Goal: Task Accomplishment & Management: Manage account settings

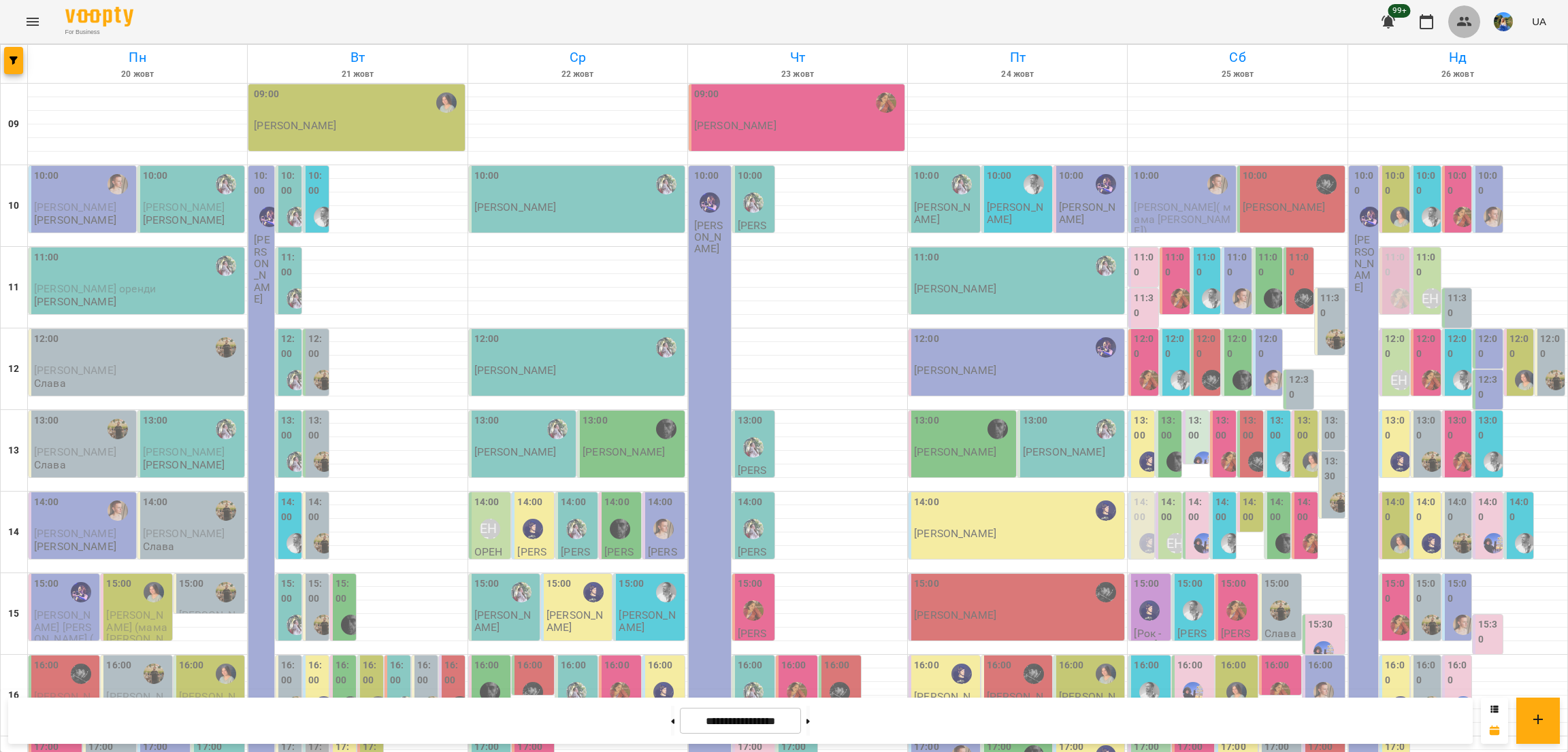
click at [1469, 16] on icon "button" at bounding box center [1464, 21] width 16 height 16
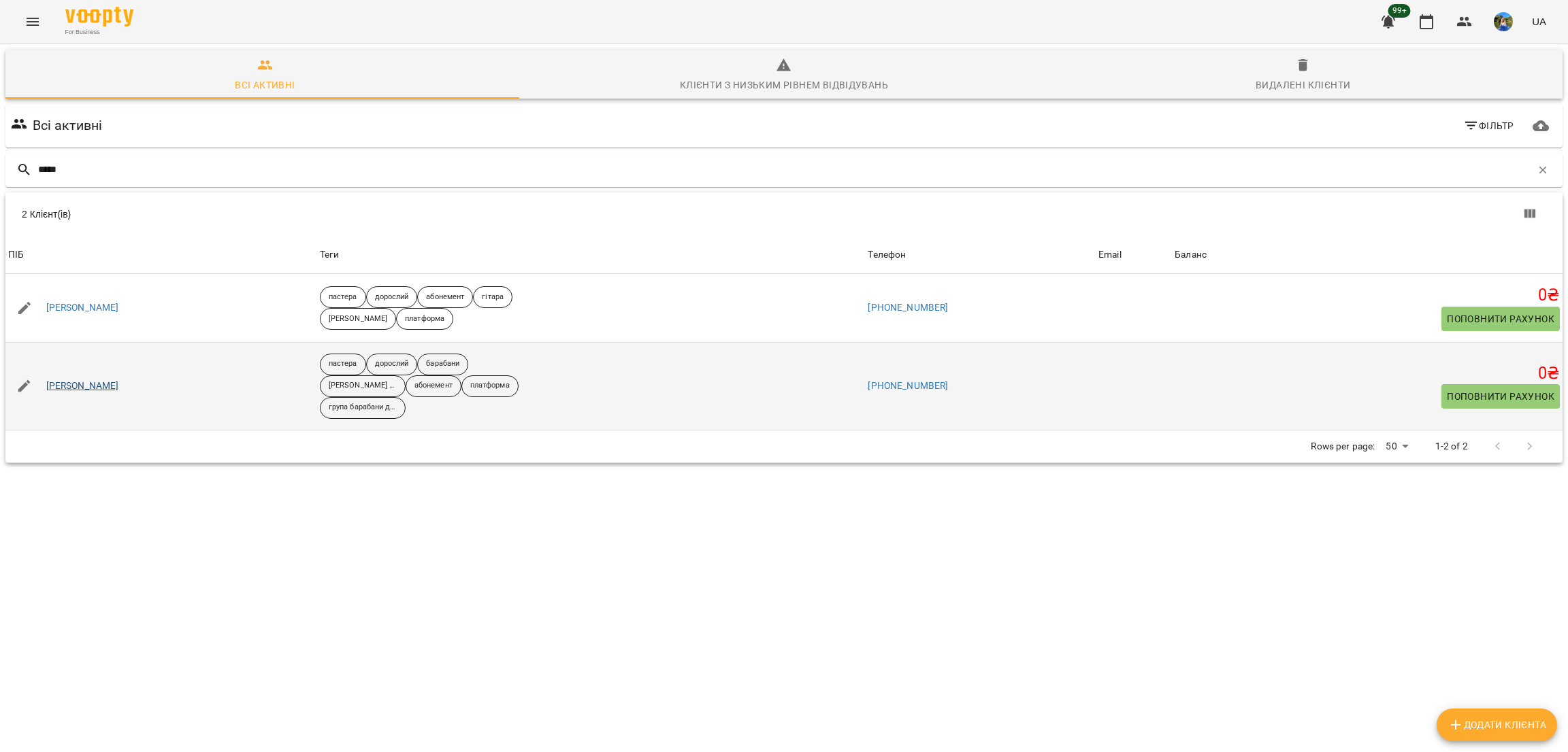
type input "*****"
click at [77, 384] on link "[PERSON_NAME]" at bounding box center [83, 386] width 73 height 14
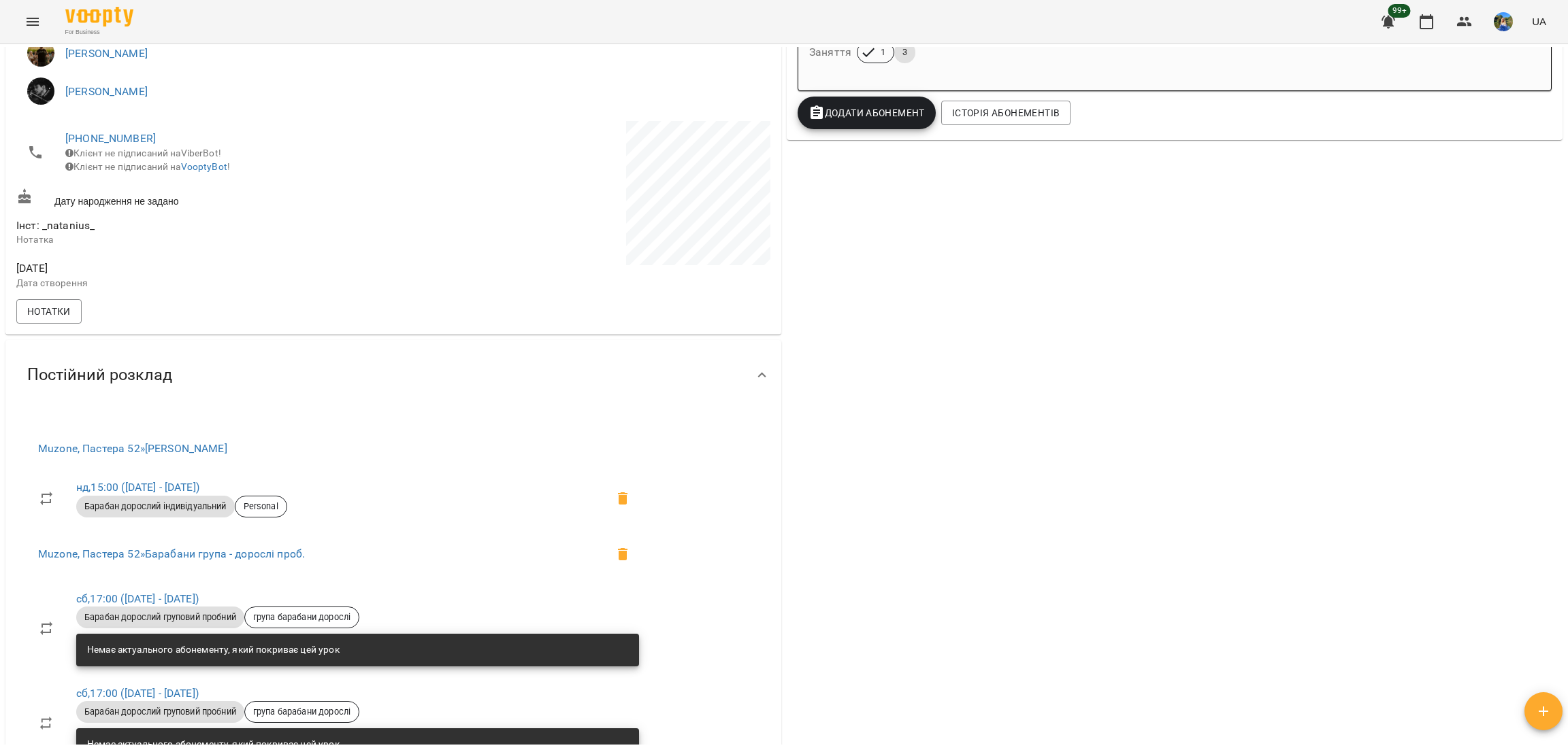
scroll to position [176, 0]
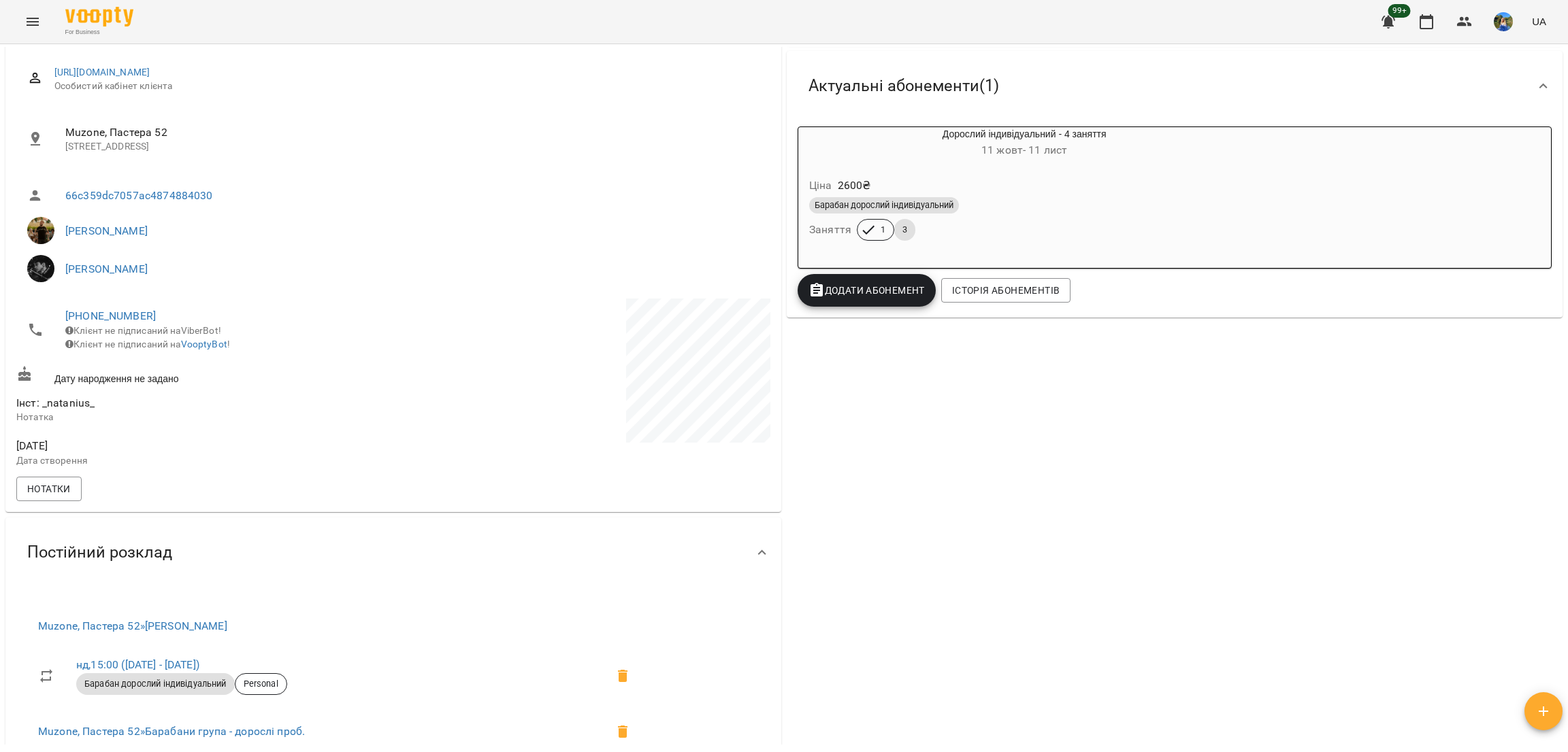
click at [1012, 222] on div "Барабан дорослий індивідуальний Заняття 1 3" at bounding box center [1024, 219] width 436 height 49
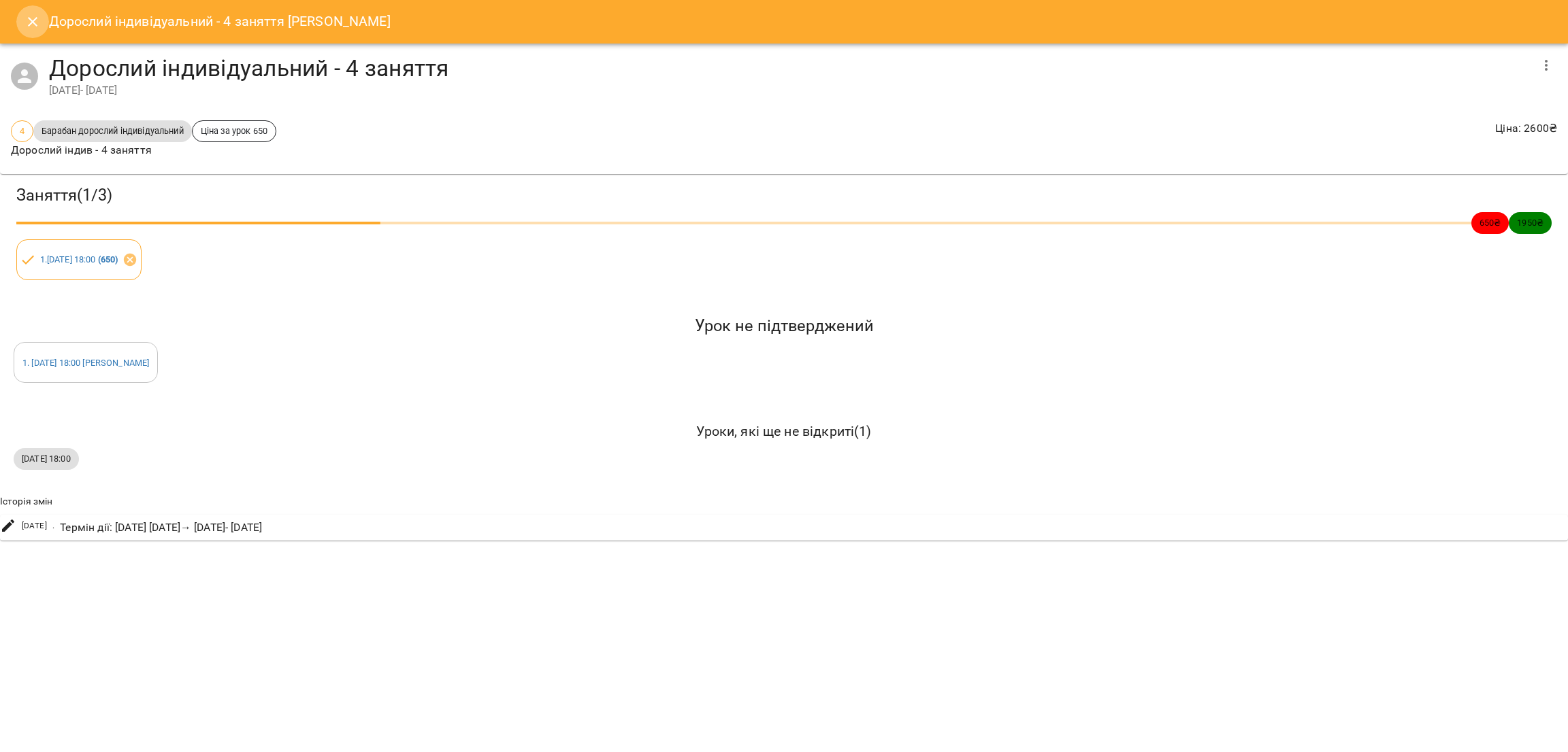
click at [25, 20] on icon "Close" at bounding box center [32, 21] width 16 height 16
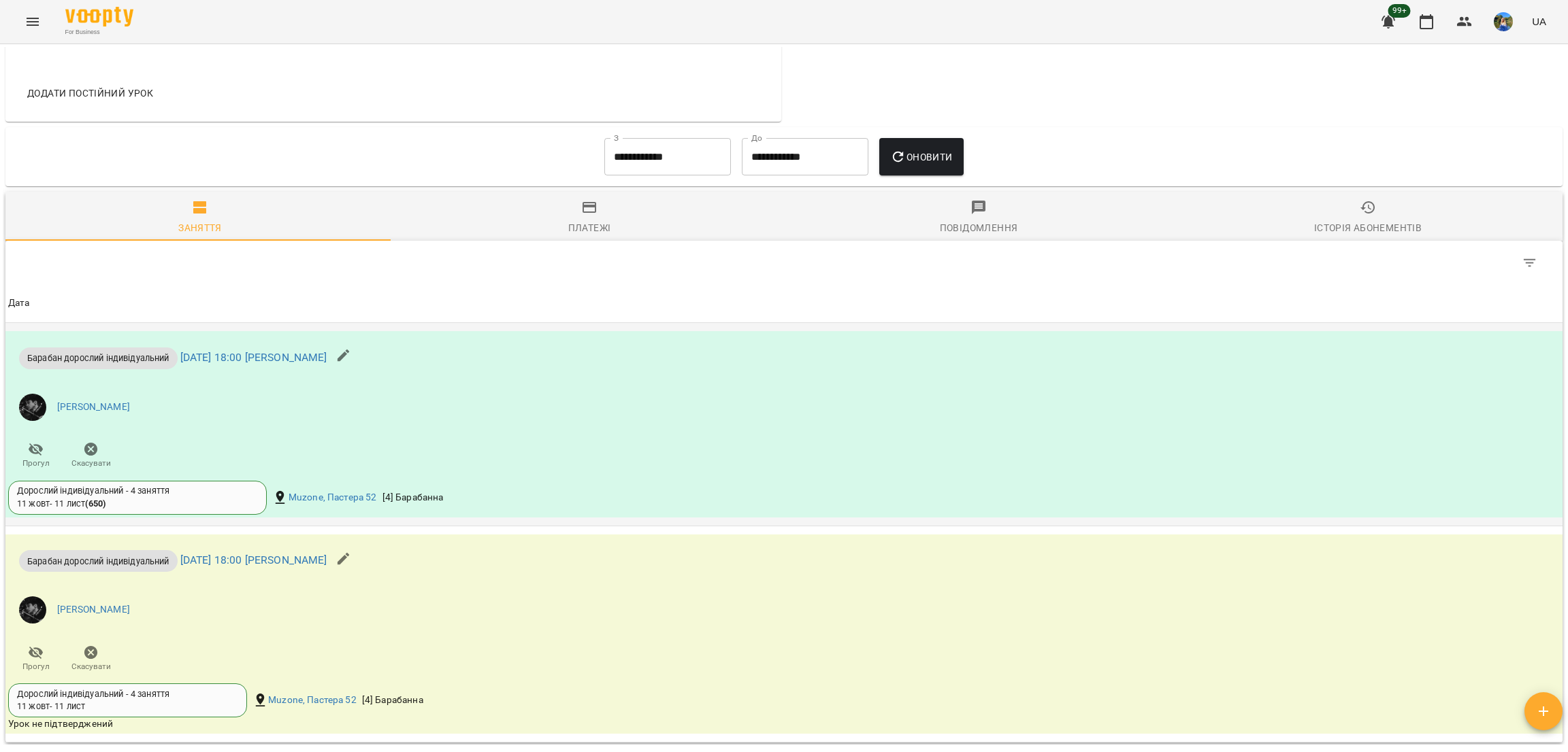
scroll to position [1297, 0]
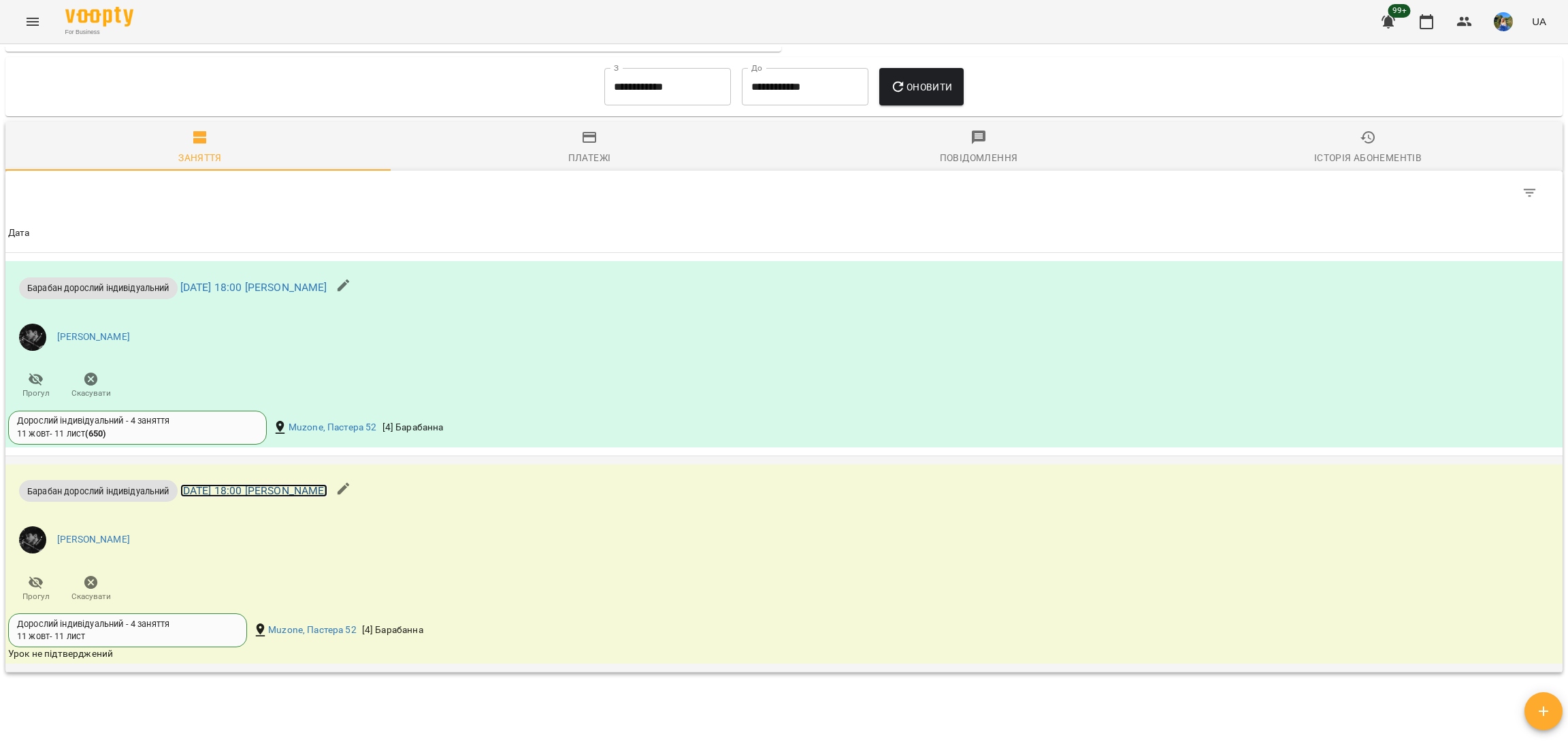
click at [320, 497] on link "[DATE] 18:00 [PERSON_NAME]" at bounding box center [253, 491] width 147 height 13
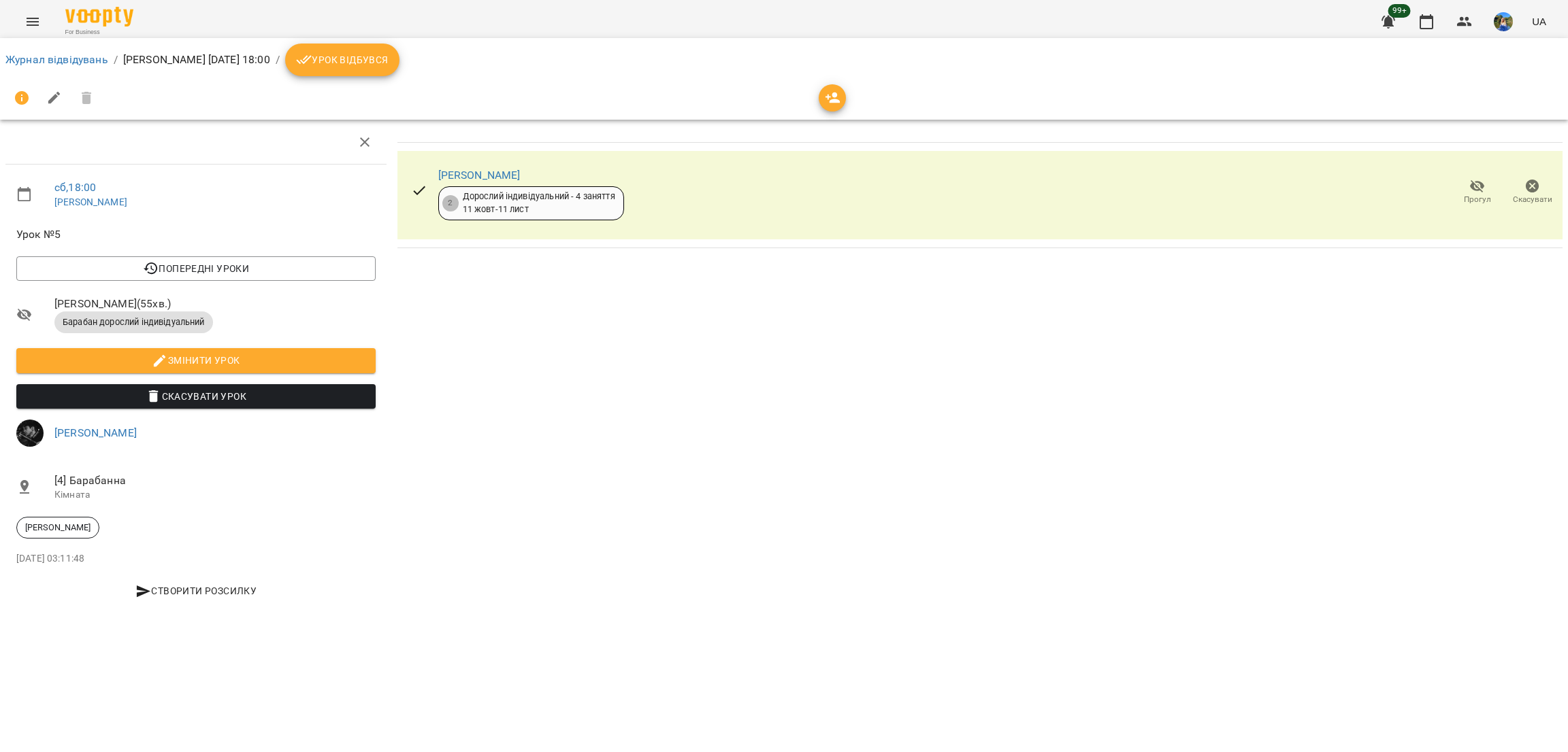
click at [389, 67] on span "Урок відбувся" at bounding box center [342, 59] width 93 height 16
